Goal: Task Accomplishment & Management: Manage account settings

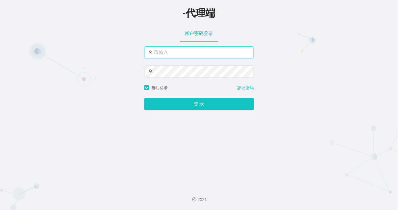
click at [196, 56] on input "text" at bounding box center [199, 52] width 109 height 12
type input "afu888"
drag, startPoint x: 169, startPoint y: 52, endPoint x: 48, endPoint y: 44, distance: 120.9
click at [93, 56] on div "-代理端 账户密码登录 afu888 自动登录 忘记密码 登 录" at bounding box center [199, 91] width 398 height 182
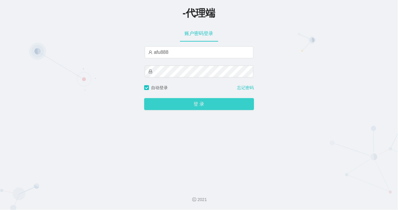
click at [176, 105] on button "登 录" at bounding box center [199, 104] width 110 height 12
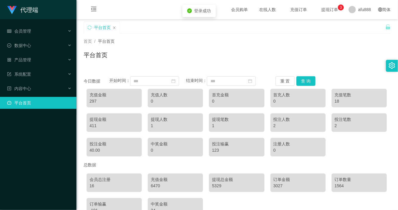
drag, startPoint x: 195, startPoint y: 57, endPoint x: 171, endPoint y: 0, distance: 61.7
click at [195, 55] on div "平台首页" at bounding box center [237, 57] width 307 height 14
click at [24, 62] on span "产品管理" at bounding box center [19, 59] width 24 height 5
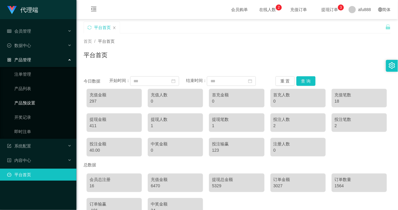
click at [41, 104] on link "产品预设置" at bounding box center [42, 103] width 57 height 12
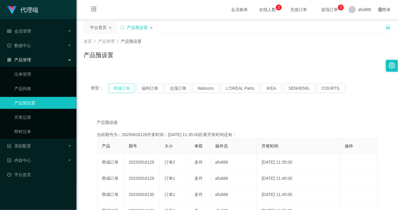
click at [121, 91] on button "商城订单" at bounding box center [122, 88] width 26 height 10
drag, startPoint x: 198, startPoint y: 100, endPoint x: 198, endPoint y: 108, distance: 7.5
click at [198, 108] on div "类型： 商城订单 福利订单 兑现订单 Watsons. L'ORÉAL Paris. IKEA. [GEOGRAPHIC_DATA]. COURTS. 产品预…" at bounding box center [237, 209] width 307 height 266
click at [123, 90] on button "商城订单" at bounding box center [122, 88] width 26 height 10
click at [124, 88] on button "商城订单" at bounding box center [122, 88] width 26 height 10
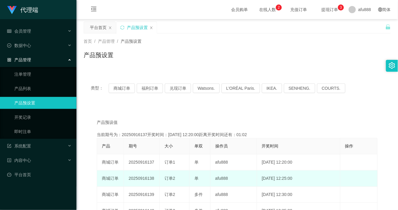
copy td "138"
drag, startPoint x: 155, startPoint y: 177, endPoint x: 148, endPoint y: 180, distance: 7.9
click at [148, 180] on td "20250916138" at bounding box center [142, 178] width 36 height 16
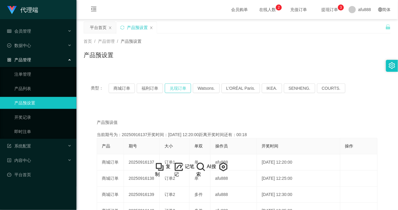
click at [188, 91] on button "兑现订单" at bounding box center [178, 88] width 26 height 10
click at [127, 90] on button "商城订单" at bounding box center [122, 88] width 26 height 10
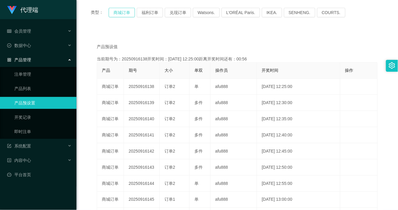
scroll to position [75, 0]
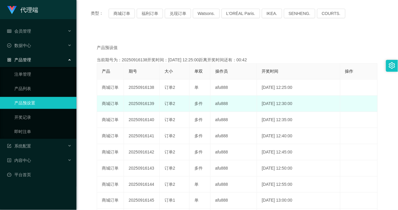
click at [228, 109] on td "afu888" at bounding box center [234, 104] width 47 height 16
drag, startPoint x: 177, startPoint y: 107, endPoint x: 152, endPoint y: 111, distance: 24.8
click at [179, 108] on td "订单2" at bounding box center [175, 104] width 30 height 16
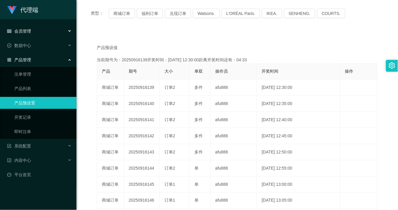
click at [39, 34] on div "会员管理" at bounding box center [38, 31] width 76 height 12
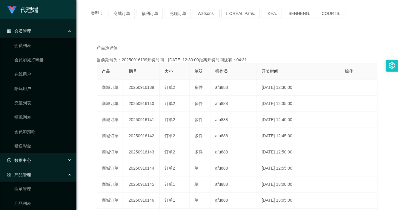
click at [29, 158] on span "数据中心" at bounding box center [19, 160] width 24 height 5
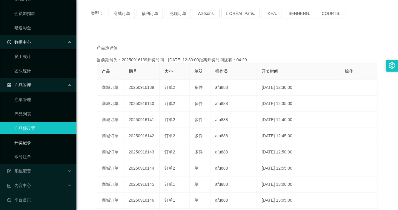
scroll to position [120, 0]
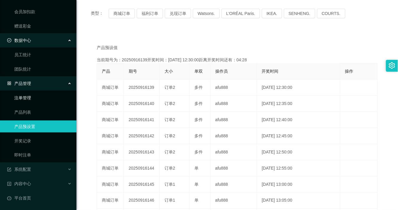
click at [35, 99] on link "注单管理" at bounding box center [42, 98] width 57 height 12
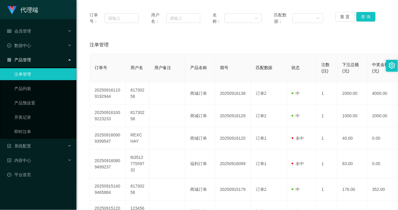
scroll to position [75, 0]
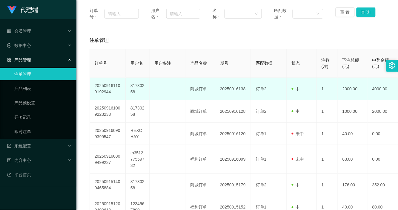
click at [138, 84] on td "81730258" at bounding box center [138, 89] width 24 height 22
copy td "81730258"
click at [138, 84] on td "81730258" at bounding box center [138, 89] width 24 height 22
copy td "81730258"
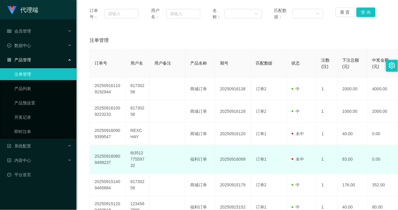
click at [190, 163] on td "福利订单" at bounding box center [200, 159] width 30 height 29
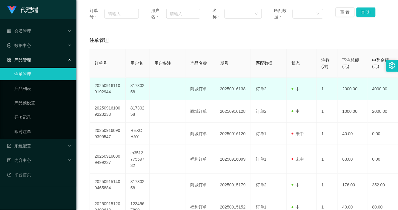
click at [141, 87] on td "81730258" at bounding box center [138, 89] width 24 height 22
copy td "81730258"
click at [141, 87] on td "81730258" at bounding box center [138, 89] width 24 height 22
copy td "81730258"
